Goal: Transaction & Acquisition: Book appointment/travel/reservation

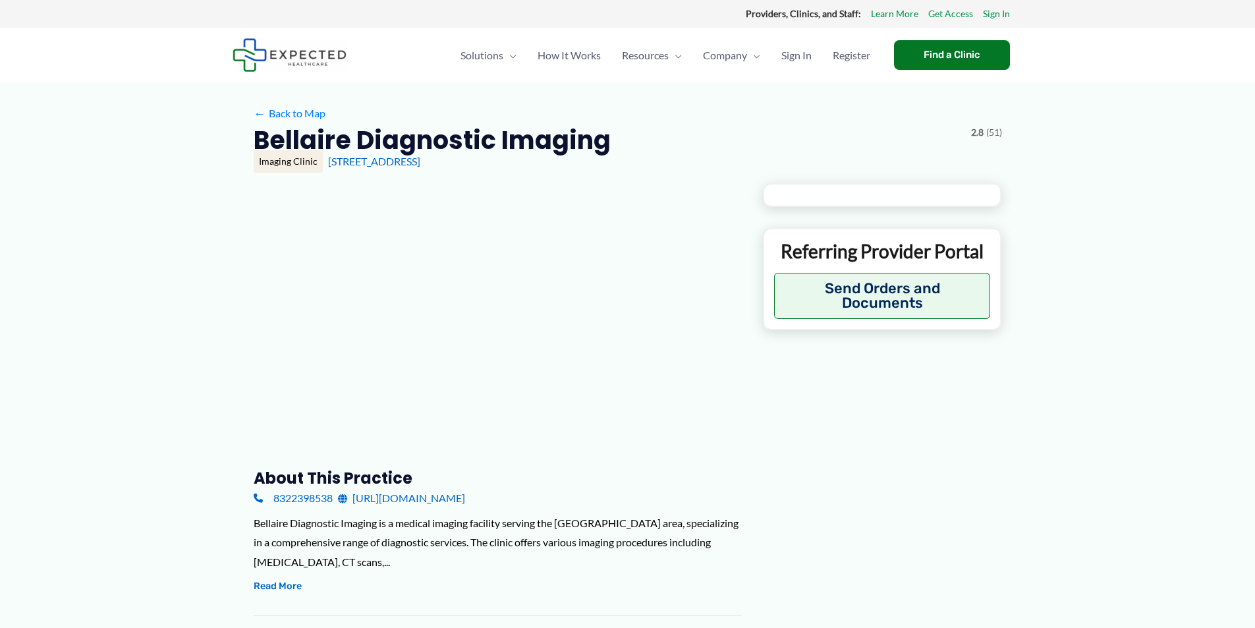
type input "**********"
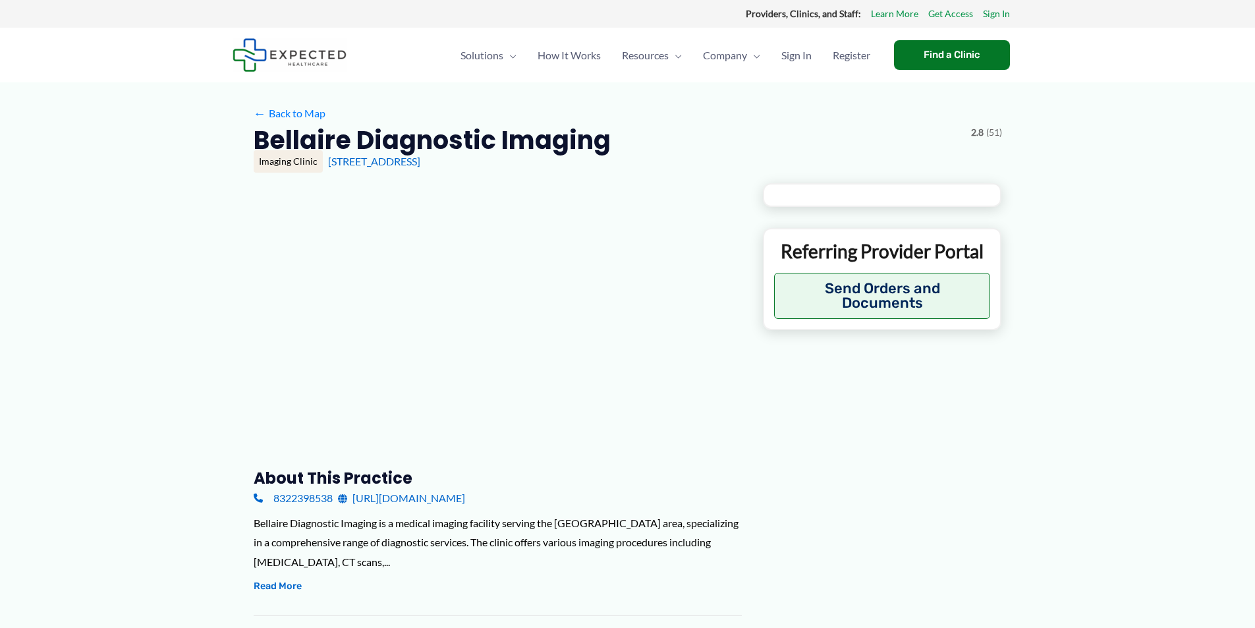
type input "**********"
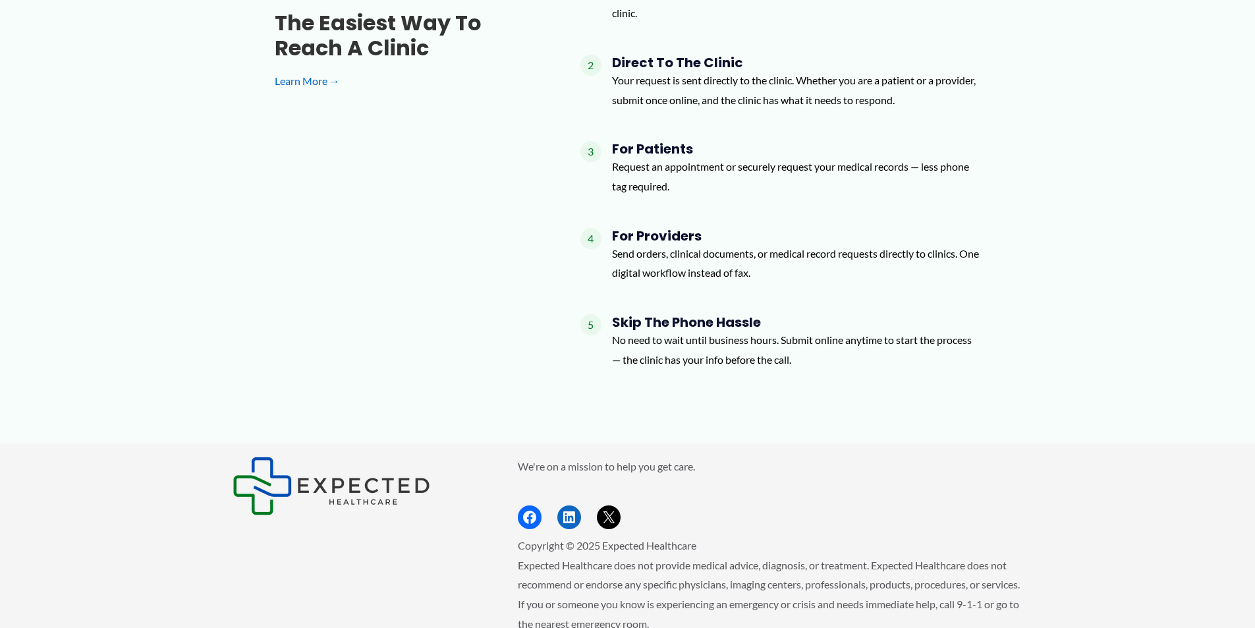
scroll to position [1599, 0]
